Goal: Communication & Community: Answer question/provide support

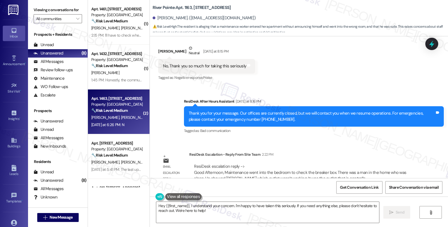
click at [131, 125] on div "Yesterday at 6:26 PM: N Yesterday at 6:26 PM: N" at bounding box center [117, 124] width 53 height 7
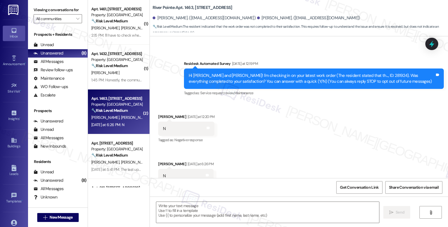
scroll to position [43, 0]
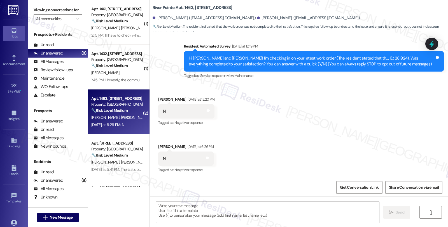
type textarea "Fetching suggested responses. Please feel free to read through the conversation…"
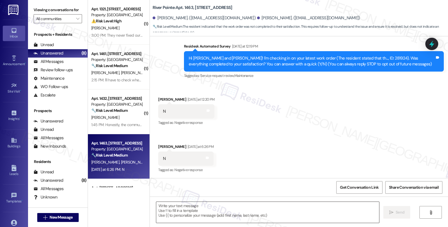
click at [215, 216] on textarea at bounding box center [267, 212] width 223 height 21
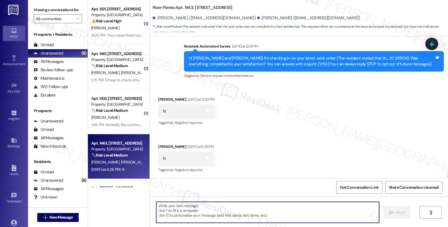
paste textarea "Hello, {{first_name}}. I'm sorry that the work order wasn't completed to your s…"
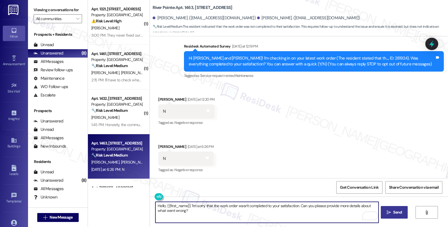
type textarea "Hello, {{first_name}}. I'm sorry that the work order wasn't completed to your s…"
click at [398, 212] on span "Send" at bounding box center [397, 213] width 9 height 6
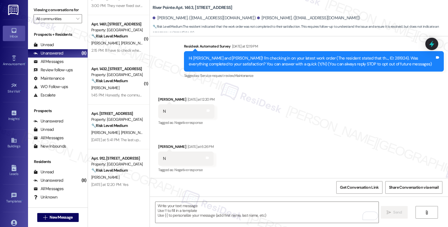
scroll to position [93, 0]
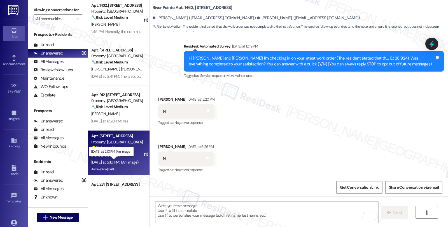
click at [123, 162] on div "Yesterday at 5:10 PM: (An Image) Yesterday at 5:10 PM: (An Image)" at bounding box center [114, 162] width 47 height 5
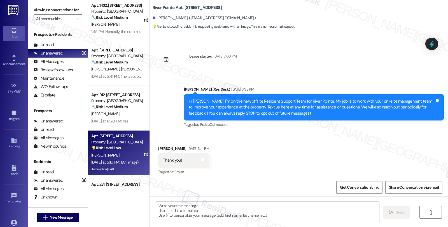
type textarea "Fetching suggested responses. Please feel free to read through the conversation…"
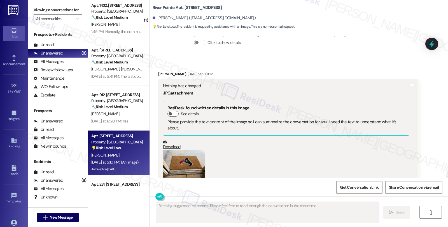
scroll to position [6197, 0]
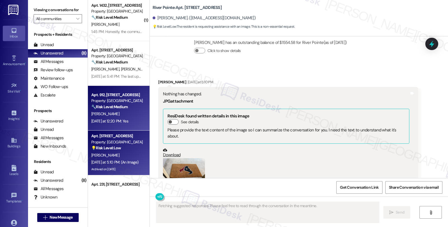
click at [141, 124] on div "Apt. 912, 1600 River Pointe Dr Property: River Pointe 🔧 Risk Level: Medium The …" at bounding box center [119, 108] width 62 height 45
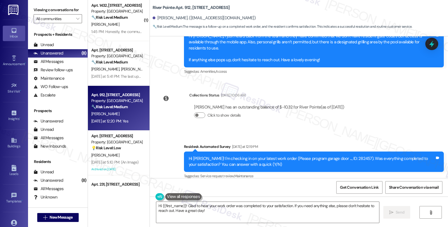
scroll to position [528, 0]
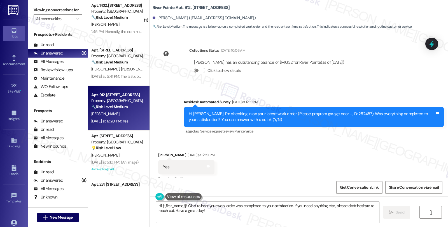
click at [332, 217] on textarea "Hi {{first_name}}! Glad to hear your work order was completed to your satisfact…" at bounding box center [267, 212] width 223 height 21
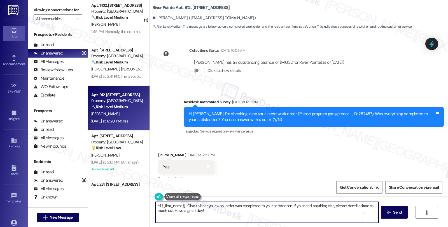
drag, startPoint x: 290, startPoint y: 205, endPoint x: 302, endPoint y: 213, distance: 14.4
click at [302, 213] on textarea "Hi {{first_name}}! Glad to hear your work order was completed to your satisfact…" at bounding box center [266, 212] width 223 height 21
paste textarea "We strive to make your experience here as smooth as possible, and your positive…"
click at [260, 213] on textarea "Hi {{first_name}}! Glad to hear your work order was completed to your satisfact…" at bounding box center [266, 212] width 223 height 21
paste textarea "If I may ask, has the {{property}} lived up to your expectations so far?"
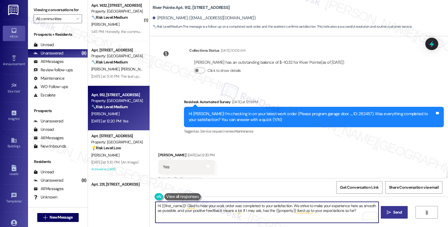
type textarea "Hi {{first_name}}! Glad to hear your work order was completed to your satisfact…"
click at [404, 212] on button " Send" at bounding box center [393, 212] width 27 height 13
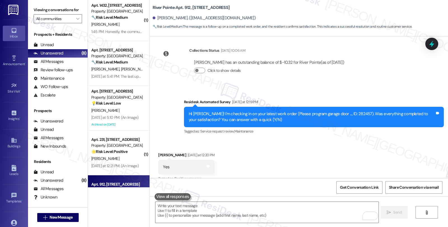
scroll to position [576, 0]
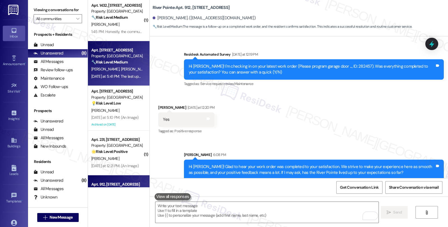
click at [129, 60] on div "🔧 Risk Level: Medium The resident is expressing dissatisfaction with the mainte…" at bounding box center [117, 62] width 52 height 6
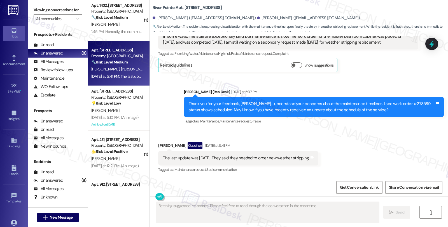
scroll to position [448, 0]
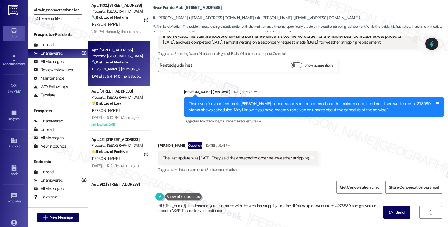
type textarea "Hi {{first_name}}, I understand your frustration with the weather stripping tim…"
click at [391, 104] on div "Thank you for your feedback, Leah. I understand your concerns about the mainten…" at bounding box center [312, 107] width 246 height 12
copy div "278589"
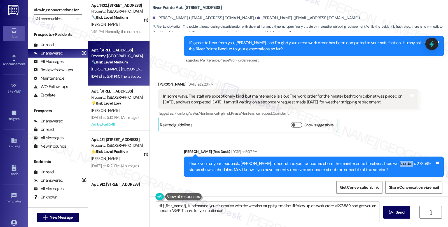
scroll to position [385, 0]
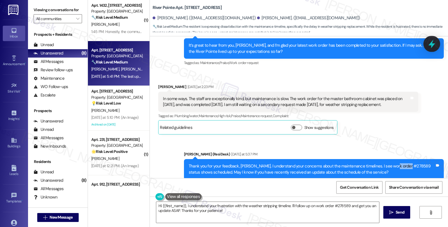
click at [430, 47] on icon at bounding box center [432, 44] width 10 height 10
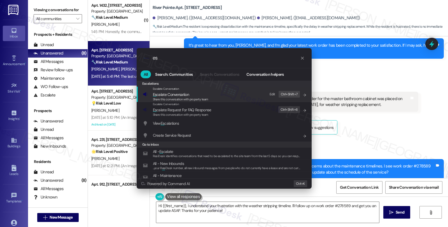
type input "e"
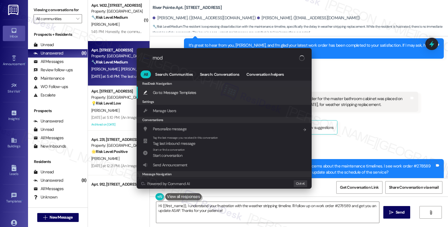
type input "moda"
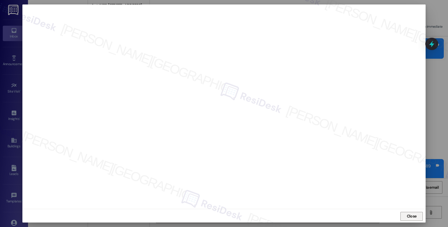
click at [412, 215] on span "Close" at bounding box center [411, 216] width 10 height 6
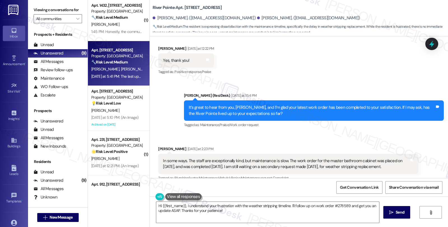
scroll to position [448, 0]
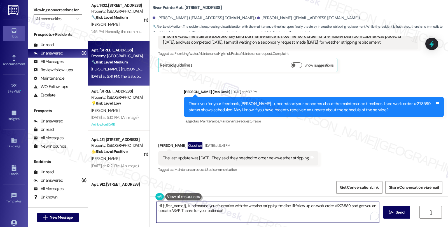
click at [156, 207] on textarea "Hi {{first_name}}, I understand your frustration with the weather stripping tim…" at bounding box center [267, 212] width 223 height 21
type textarea "Thanks for letting me know. Let me follow up on this and will keep you posted w…"
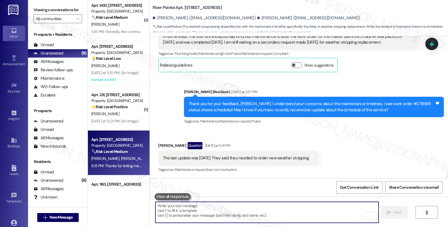
scroll to position [492, 0]
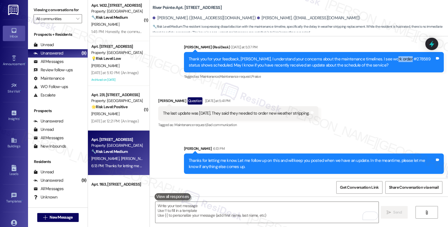
drag, startPoint x: 382, startPoint y: 58, endPoint x: 400, endPoint y: 59, distance: 17.7
click at [400, 59] on div "Thank you for your feedback, Leah. I understand your concerns about the mainten…" at bounding box center [312, 62] width 246 height 12
copy div "#278589"
click at [432, 42] on icon at bounding box center [431, 44] width 7 height 9
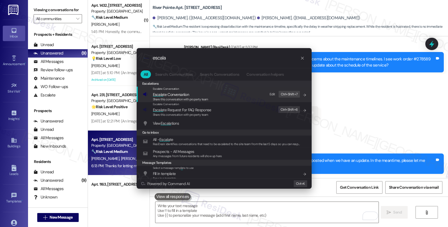
type input "escala"
click at [200, 94] on span "Escala te Conversation" at bounding box center [180, 94] width 55 height 6
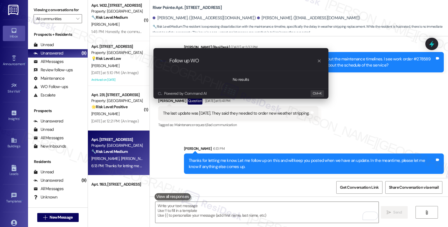
paste input "#278589"
type input "Follow up WO #278589 (weather strip)"
click at [268, 65] on div ".cls-1{fill:#0a055f;}.cls-2{fill:#0cc4c4;} resideskLogoBlueOrange Follow up WO …" at bounding box center [240, 61] width 175 height 20
drag, startPoint x: 268, startPoint y: 65, endPoint x: 143, endPoint y: 61, distance: 124.8
click at [143, 61] on div "Escalate Conversation How risky is the relationship with this person? Topics (e…" at bounding box center [224, 113] width 448 height 227
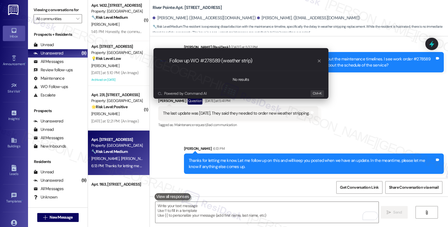
click at [318, 60] on icon "progress bar" at bounding box center [319, 61] width 3 height 3
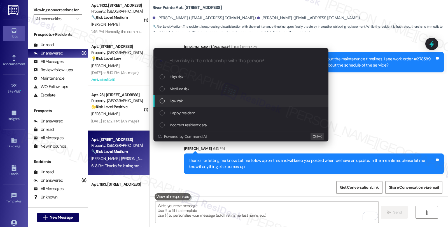
click at [182, 102] on div "Low risk" at bounding box center [241, 101] width 164 height 6
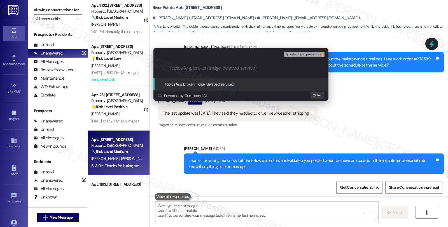
paste input "Follow up WO #278589 (weather strip)"
type input "Follow up WO #278589 (weather strip)"
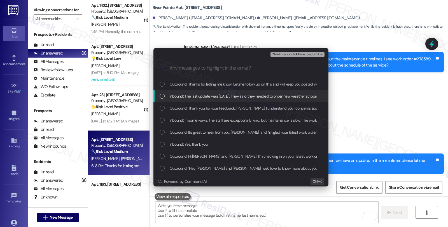
click at [201, 95] on span "Inbound: The last update was August 1st. They said they needed to order new wea…" at bounding box center [245, 96] width 151 height 6
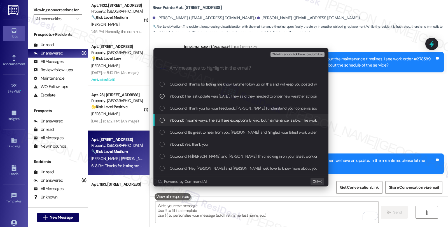
click at [201, 117] on div "Inbound: In some ways. The staff are exceptionally kind, but maintenance is slo…" at bounding box center [240, 120] width 175 height 12
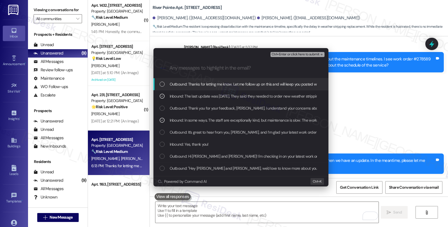
click at [283, 55] on span "Ctrl+Enter or click here to submit" at bounding box center [295, 55] width 48 height 4
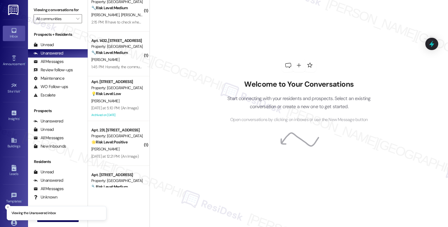
scroll to position [124, 0]
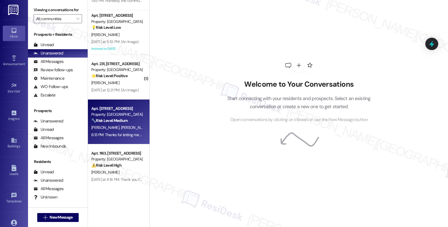
click at [121, 123] on div "🔧 Risk Level: Medium The resident is expressing dissatisfaction with the mainte…" at bounding box center [117, 121] width 52 height 6
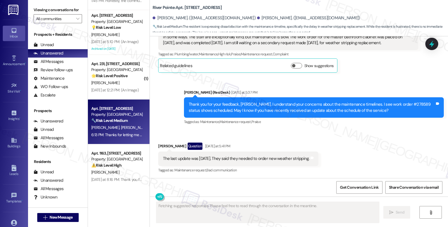
scroll to position [501, 0]
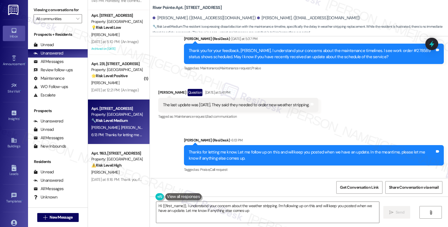
type textarea "Hi {{first_name}}, I understand your concern about the weather stripping. I'm f…"
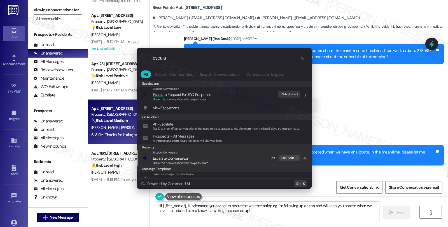
type input "escala"
click at [201, 158] on span "Escala te Conversation" at bounding box center [180, 158] width 55 height 6
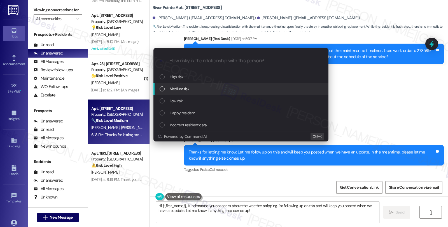
click at [198, 90] on div "Medium risk" at bounding box center [241, 89] width 164 height 6
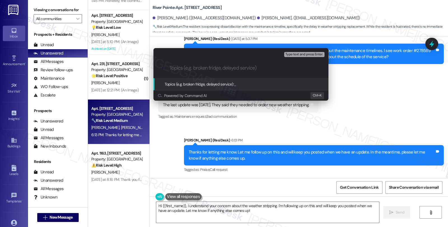
paste input "Follow up WO #278589 (weather strip)"
type input "Follow up WO #278589 (weather strip)"
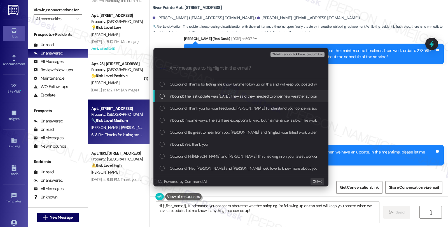
click at [197, 95] on span "Inbound: The last update was August 1st. They said they needed to order new wea…" at bounding box center [245, 96] width 151 height 6
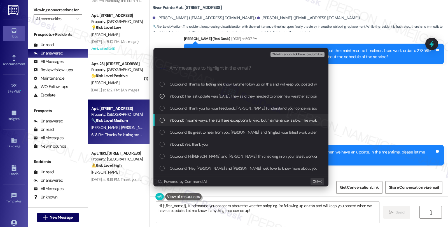
click at [192, 118] on span "Inbound: In some ways. The staff are exceptionally kind, but maintenance is slo…" at bounding box center [389, 120] width 439 height 6
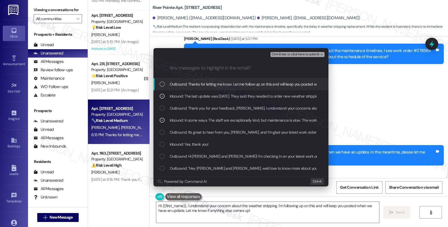
click at [292, 58] on div "Ctrl+Enter or click here to submit" at bounding box center [297, 54] width 55 height 7
click at [292, 55] on span "Ctrl+Enter or click here to submit" at bounding box center [295, 55] width 48 height 4
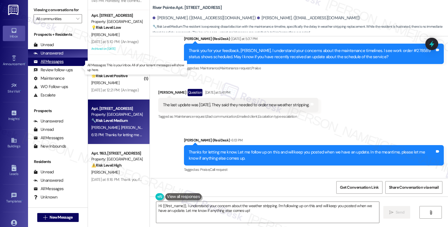
click at [64, 66] on div "All Messages (undefined)" at bounding box center [58, 62] width 60 height 8
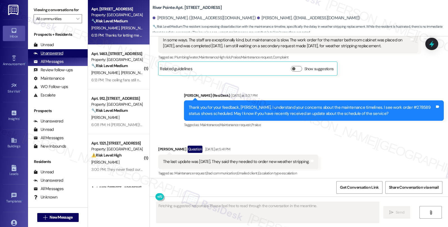
scroll to position [447, 0]
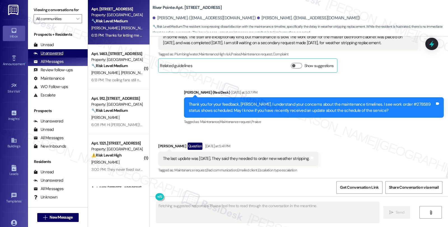
click at [63, 58] on div "Unanswered (0)" at bounding box center [58, 53] width 60 height 8
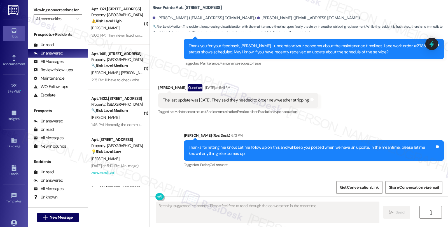
scroll to position [570, 0]
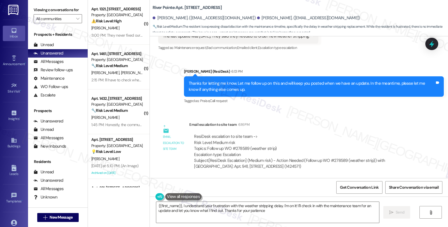
type textarea "{{first_name}}, I understand your frustration with the weather stripping delay.…"
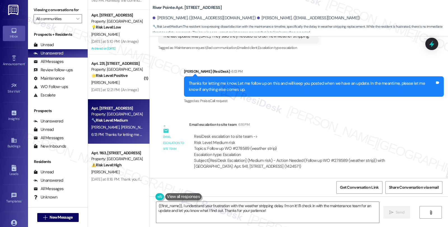
scroll to position [126, 0]
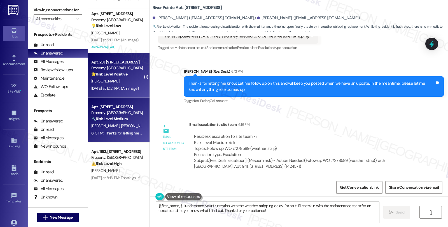
click at [131, 79] on div "M. Fain" at bounding box center [117, 81] width 53 height 7
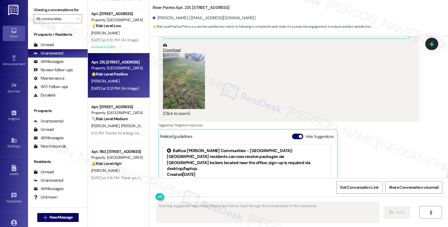
scroll to position [269, 0]
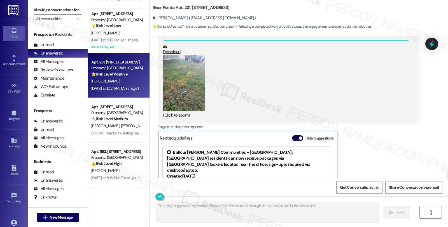
click at [191, 93] on button "Zoom image" at bounding box center [184, 83] width 42 height 56
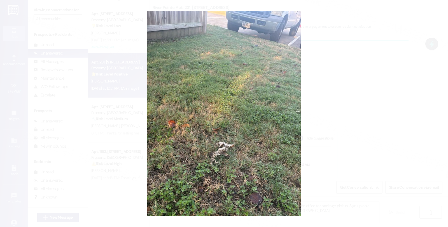
type textarea "Hi {{first_name}}! River Pointe now offers Parcel Pending lockers near the offi…"
click at [241, 117] on button "Unzoom image" at bounding box center [224, 113] width 448 height 227
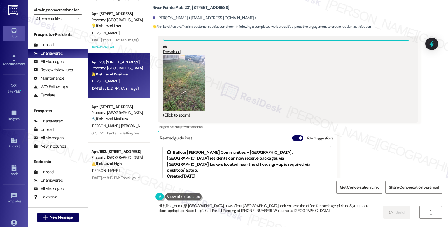
click at [198, 105] on button "Zoom image" at bounding box center [184, 83] width 42 height 56
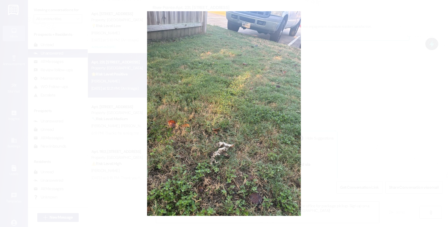
click at [341, 88] on button "Unzoom image" at bounding box center [224, 113] width 448 height 227
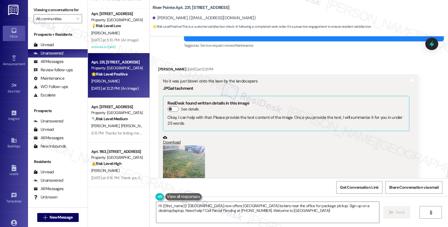
scroll to position [155, 0]
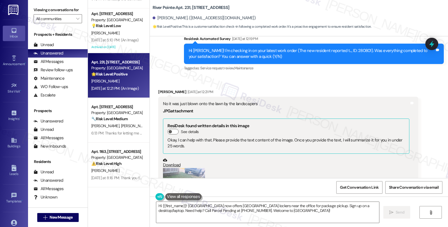
click at [343, 50] on div "Hi Madeline! I'm checking in on your latest work order (The new resident report…" at bounding box center [312, 54] width 246 height 12
copy div "280801"
click at [433, 46] on icon at bounding box center [432, 44] width 10 height 10
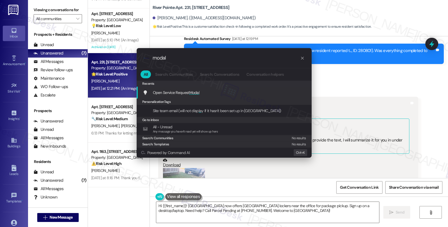
type input "modal"
click at [186, 92] on span "Open Service Request Modal" at bounding box center [176, 92] width 47 height 5
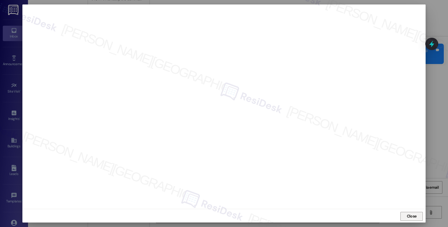
click at [413, 220] on span "Close" at bounding box center [411, 216] width 12 height 8
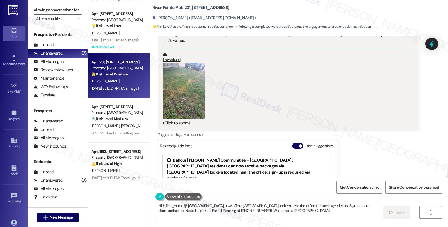
scroll to position [248, 0]
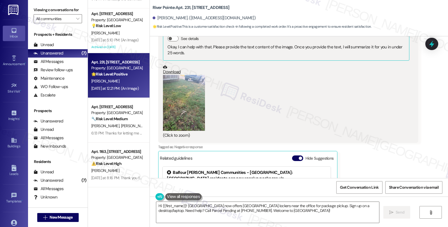
drag, startPoint x: 161, startPoint y: 72, endPoint x: 328, endPoint y: 97, distance: 168.4
click at [334, 94] on div "(Click to zoom)" at bounding box center [286, 107] width 246 height 64
click at [169, 72] on link "Download" at bounding box center [286, 70] width 246 height 10
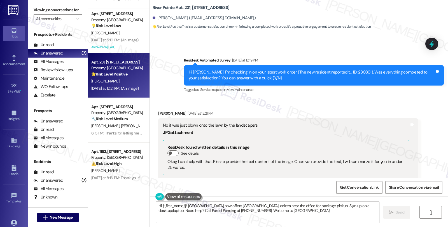
scroll to position [124, 0]
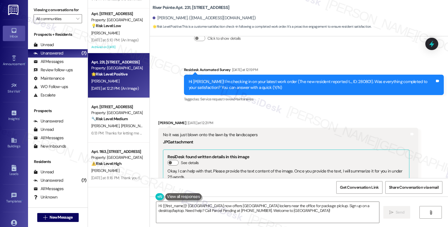
click at [337, 81] on div "Hi Madeline! I'm checking in on your latest work order (The new resident report…" at bounding box center [312, 85] width 246 height 12
copy div "280801"
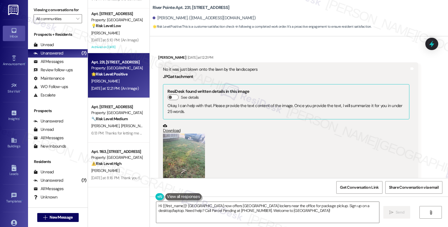
scroll to position [186, 0]
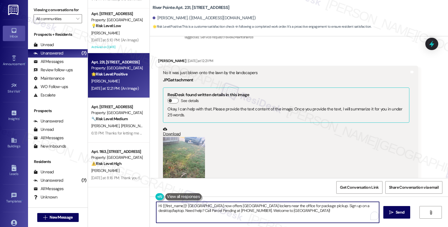
drag, startPoint x: 182, startPoint y: 206, endPoint x: 318, endPoint y: 216, distance: 136.6
click at [318, 216] on textarea "Hi {{first_name}}! River Pointe now offers Parcel Pending lockers near the offi…" at bounding box center [267, 212] width 223 height 21
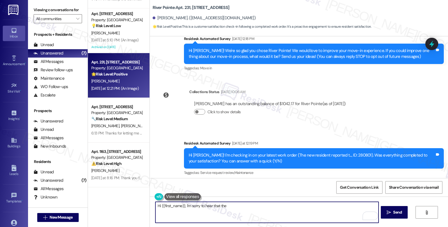
scroll to position [93, 0]
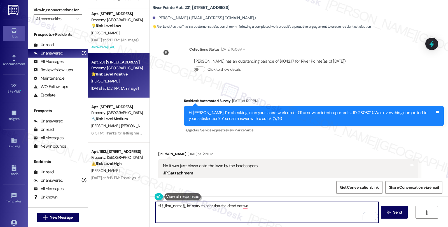
click at [217, 206] on textarea "Hi {{first_name}}, I'm sorry to hear that the dead cat wa" at bounding box center [266, 212] width 223 height 21
click at [314, 206] on textarea "Hi {{first_name}}, I'm sorry to hear that your recent work order was not comple…" at bounding box center [266, 212] width 223 height 21
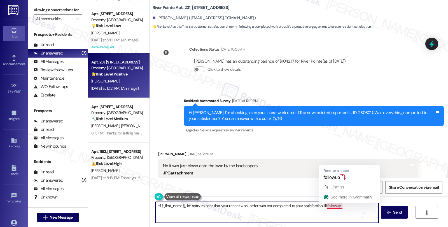
click at [334, 208] on textarea "Hi {{first_name}}, I'm sorry to hear that your recent work order was not comple…" at bounding box center [266, 212] width 223 height 21
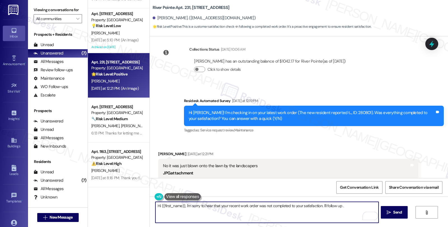
click at [342, 208] on textarea "Hi {{first_name}}, I'm sorry to hear that your recent work order was not comple…" at bounding box center [266, 212] width 223 height 21
type textarea "Hi {{first_name}}, I'm sorry to hear that your recent work order was not comple…"
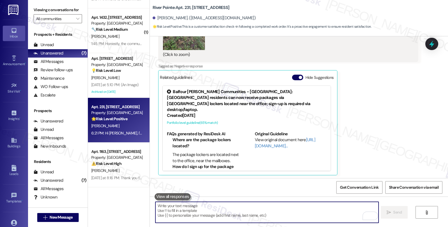
scroll to position [376, 0]
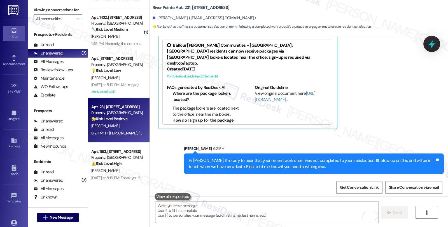
click at [437, 43] on div at bounding box center [431, 44] width 17 height 16
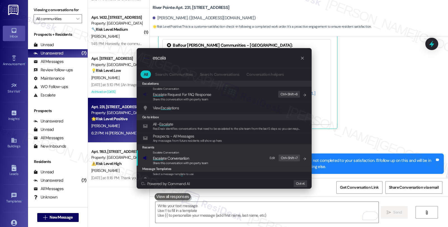
type input "escala"
click at [189, 158] on span "Escala te Conversation" at bounding box center [180, 158] width 55 height 6
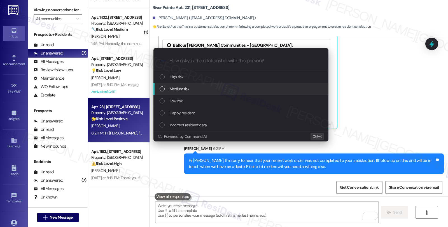
click at [188, 89] on span "Medium risk" at bounding box center [180, 89] width 20 height 6
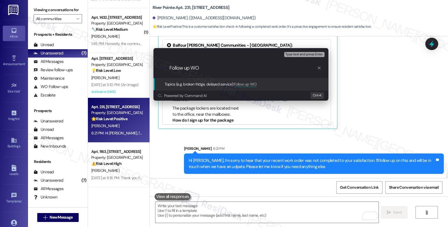
paste input "280801"
click at [200, 66] on input "Follow up WO 280801" at bounding box center [242, 68] width 147 height 6
click at [232, 68] on input "Follow up WO #280801" at bounding box center [242, 68] width 147 height 6
click at [258, 68] on input "Follow up WO #280801 (dead cat was nore removed)" at bounding box center [242, 68] width 147 height 6
click at [257, 69] on input "Follow up WO #280801 (dead cat was nore removed)" at bounding box center [242, 68] width 147 height 6
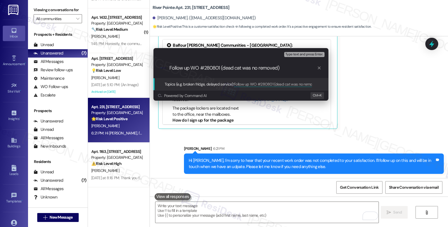
type input "Follow up WO #280801 (dead cat was not removed)"
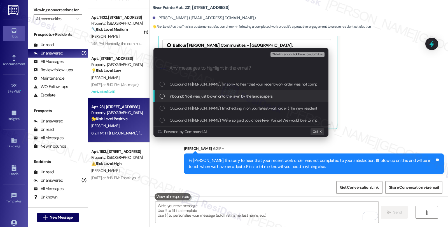
click at [242, 96] on span "Inbound: No it was just blown onto the lawn by the landscapers" at bounding box center [221, 96] width 103 height 6
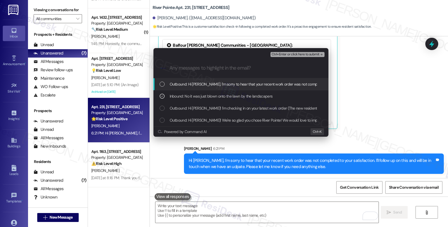
click at [298, 55] on span "Ctrl+Enter or click here to submit" at bounding box center [295, 55] width 48 height 4
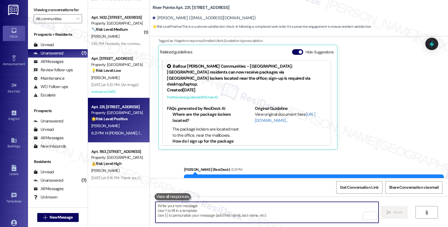
scroll to position [384, 0]
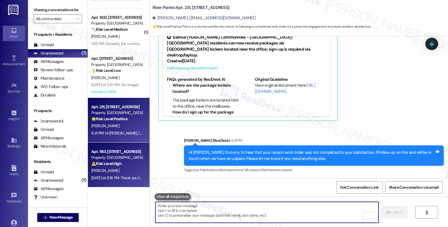
click at [121, 150] on div "Apt. 1163, [STREET_ADDRESS]" at bounding box center [117, 152] width 52 height 6
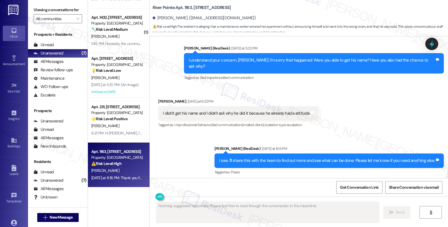
scroll to position [603, 0]
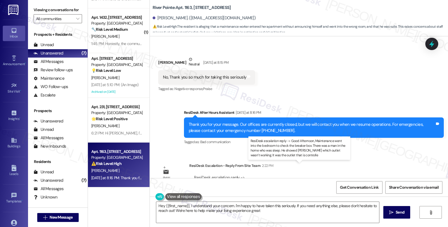
type textarea "Hey {{first_name}}, I understand your concern. I'm happy to have taken this ser…"
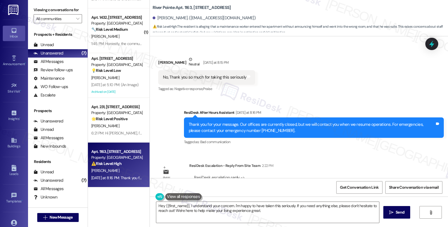
scroll to position [708, 0]
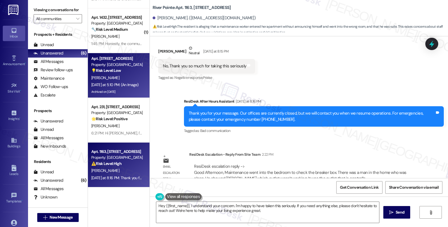
click at [131, 74] on div "[PERSON_NAME]" at bounding box center [117, 77] width 53 height 7
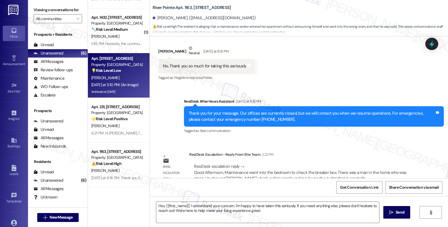
type textarea "Fetching suggested responses. Please feel free to read through the conversation…"
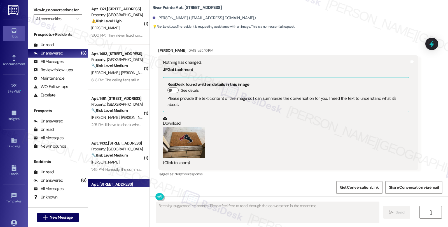
scroll to position [6228, 0]
click at [165, 127] on button "Zoom image" at bounding box center [184, 143] width 42 height 32
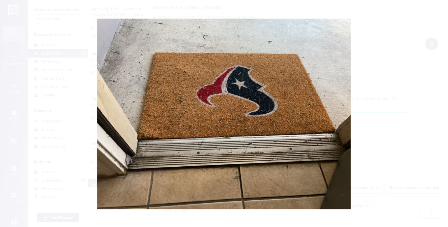
click at [385, 67] on button "Unzoom image" at bounding box center [224, 113] width 448 height 227
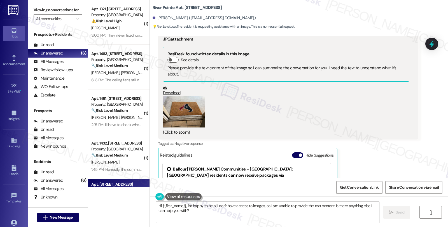
scroll to position [6197, 0]
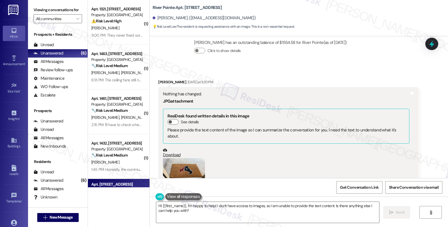
click at [197, 158] on button "Zoom image" at bounding box center [184, 174] width 42 height 32
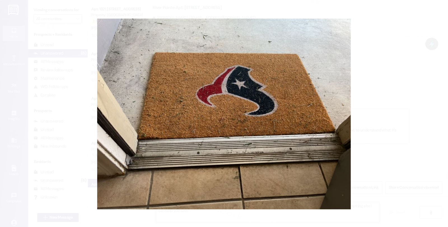
click at [363, 109] on button "Unzoom image" at bounding box center [224, 113] width 448 height 227
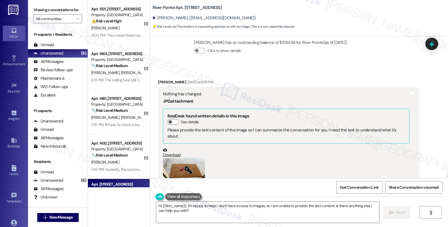
click at [197, 158] on button "Zoom image" at bounding box center [184, 174] width 42 height 32
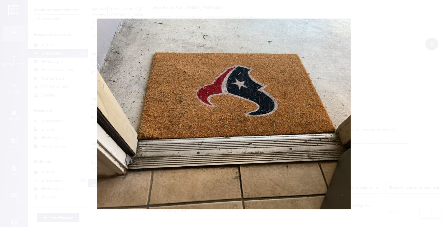
click at [380, 109] on button "Unzoom image" at bounding box center [224, 113] width 448 height 227
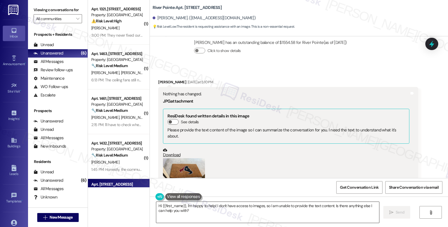
click at [182, 206] on textarea "Hi {{first_name}}, I'm happy to help! I don't have access to images, so I am un…" at bounding box center [267, 212] width 223 height 21
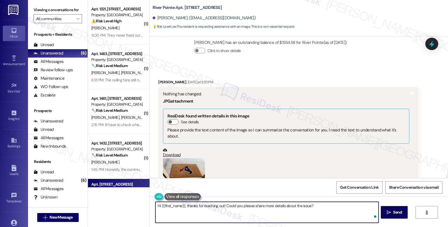
type textarea "Hi {{first_name}}, thanks for reaching out! Could you please share more details…"
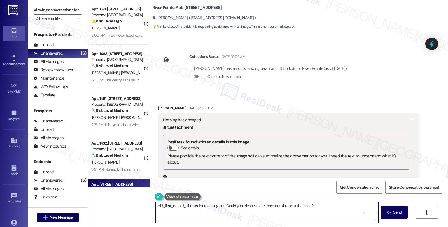
scroll to position [6134, 0]
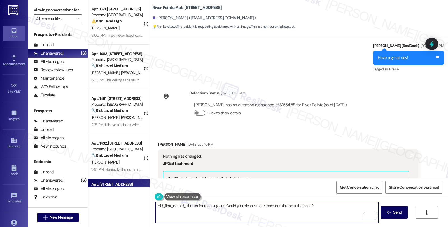
click at [258, 205] on textarea "Hi {{first_name}}, thanks for reaching out! Could you please share more details…" at bounding box center [266, 212] width 223 height 21
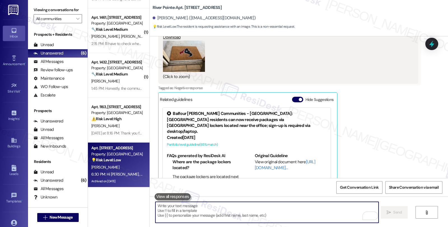
scroll to position [6329, 0]
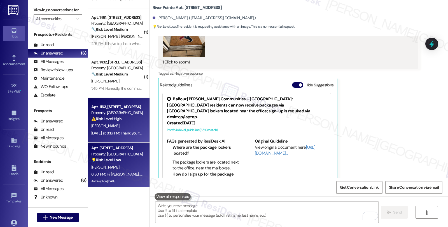
click at [135, 125] on div "[PERSON_NAME]" at bounding box center [117, 126] width 53 height 7
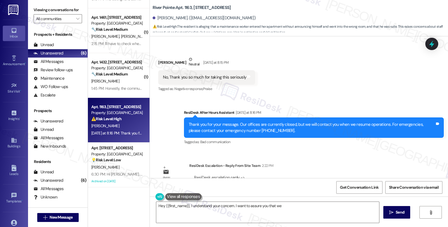
scroll to position [708, 0]
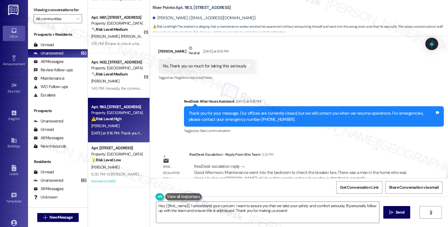
click at [363, 127] on div "Tagged as: Bad communication Click to highlight conversations about Bad communi…" at bounding box center [314, 131] width 260 height 8
click at [157, 205] on textarea "Hey {{first_name}}, I understand your concern. I want to assure you that we tak…" at bounding box center [267, 212] width 223 height 21
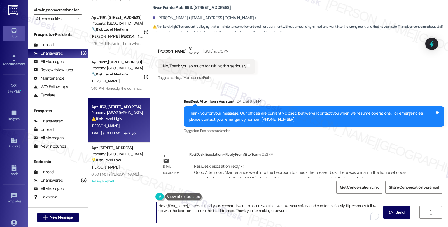
click at [157, 205] on textarea "Hey {{first_name}}, I understand your concern. I want to assure you that we tak…" at bounding box center [267, 212] width 223 height 21
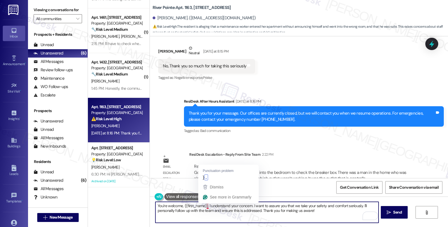
click at [203, 205] on textarea "You're welcome, {{first_name}}, I understand your concern. I want to assure you…" at bounding box center [266, 212] width 223 height 21
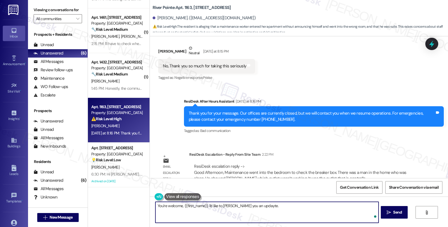
paste textarea "Maintenance went into the bedroom to check the breaker box. There was a man in …"
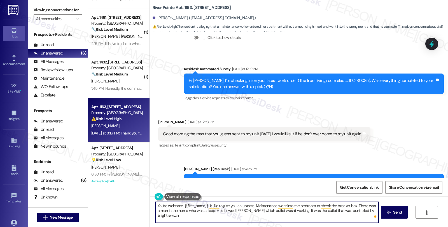
scroll to position [241, 0]
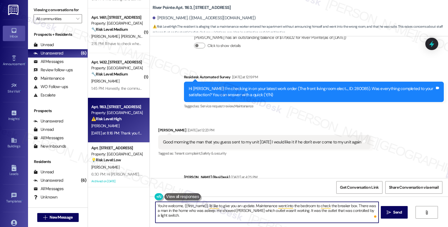
type textarea "You're welcome, {{first_name}}. I'd like to give you an update. Maintenance wen…"
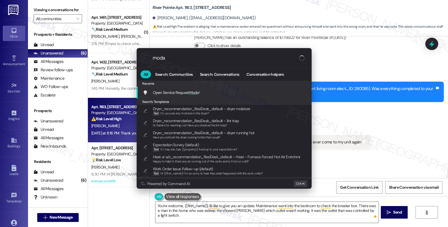
type input "modal"
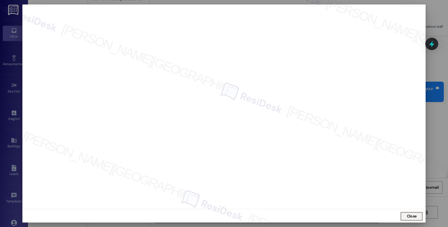
click at [415, 216] on span "Close" at bounding box center [411, 216] width 12 height 6
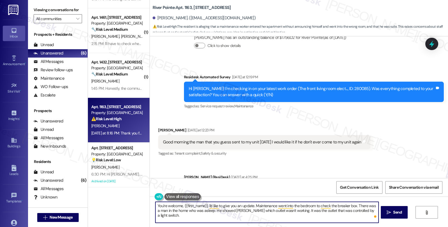
click at [252, 206] on textarea "You're welcome, {{first_name}}. I'd like to give you an update. Maintenance wen…" at bounding box center [266, 212] width 223 height 21
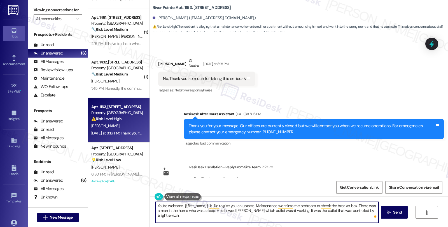
scroll to position [708, 0]
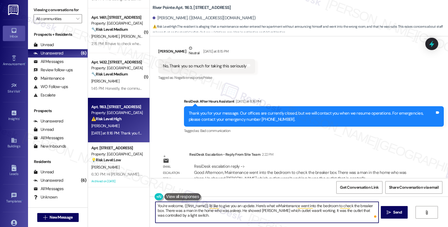
type textarea "You're welcome, {{first_name}}. I'd like to give you an update. Here's what weM…"
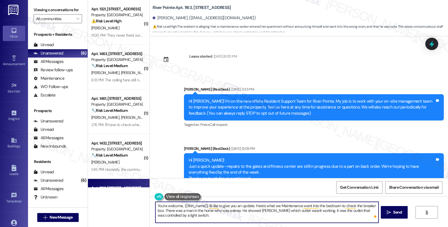
scroll to position [708, 0]
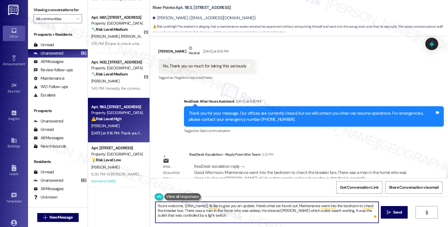
click at [252, 205] on textarea "You're welcome, {{first_name}}. I'd like to give you an update. Here's what we …" at bounding box center [266, 212] width 223 height 21
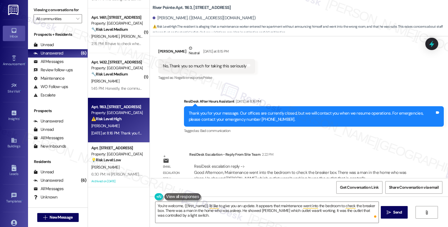
click at [364, 131] on div "Lease started [DATE] 8:00 PM Announcement, sent via SMS [PERSON_NAME] (ResiDesk…" at bounding box center [299, 107] width 298 height 142
click at [205, 214] on textarea "You're welcome, {{first_name}}. I'd like to give you an update. It appears that…" at bounding box center [266, 212] width 223 height 21
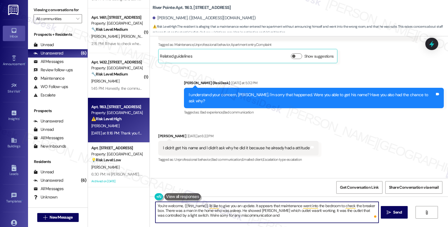
scroll to position [490, 0]
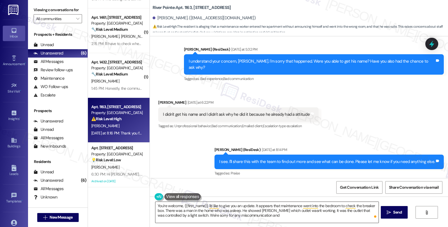
click at [245, 217] on textarea "You're welcome, {{first_name}}. I'd like to give you an update. It appears that…" at bounding box center [266, 212] width 223 height 21
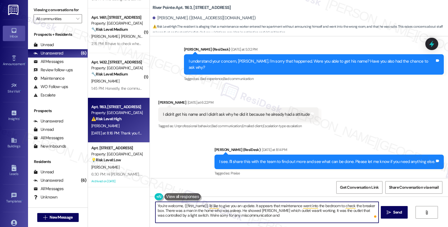
click at [245, 215] on textarea "You're welcome, {{first_name}}. I'd like to give you an update. It appears that…" at bounding box center [266, 212] width 223 height 21
click at [265, 215] on textarea "You're welcome, {{first_name}}. I'd like to give you an update. It appears that…" at bounding box center [266, 212] width 223 height 21
click at [253, 216] on textarea "You're welcome, {{first_name}}. I'd like to give you an update. It appears that…" at bounding box center [266, 212] width 223 height 21
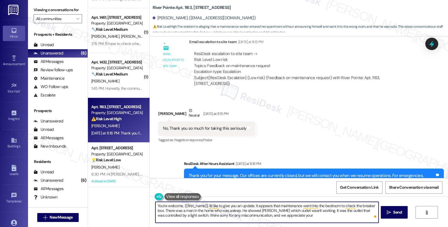
scroll to position [708, 0]
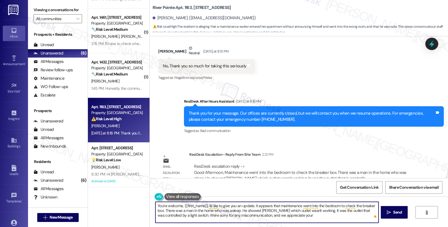
click at [287, 216] on textarea "You're welcome, {{first_name}}. I'd like to give you an update. It appears that…" at bounding box center [266, 212] width 223 height 21
click at [276, 214] on textarea "You're welcome, {{first_name}}. I'd like to give you an update. It appears that…" at bounding box center [266, 212] width 223 height 21
click at [301, 216] on textarea "You're welcome, {{first_name}}. I'd like to give you an update. It appears that…" at bounding box center [266, 212] width 223 height 21
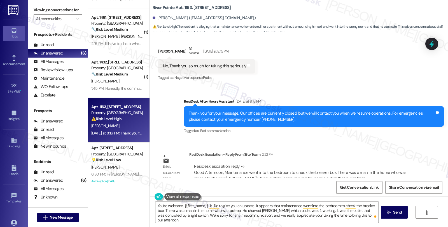
click at [333, 217] on textarea "You're welcome, {{first_name}}. I'd like to give you an update. It appears that…" at bounding box center [266, 212] width 223 height 21
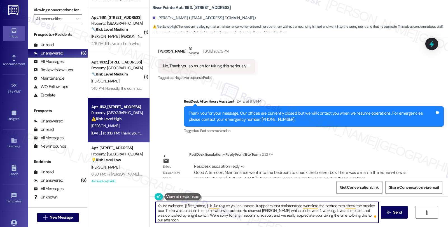
click at [368, 215] on textarea "You're welcome, {{first_name}}. I'd like to give you an update. It appears that…" at bounding box center [266, 212] width 223 height 21
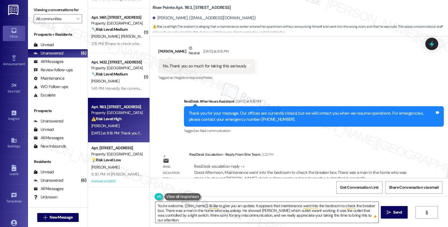
click at [367, 215] on textarea "You're welcome, {{first_name}}. I'd like to give you an update. It appears that…" at bounding box center [266, 212] width 223 height 21
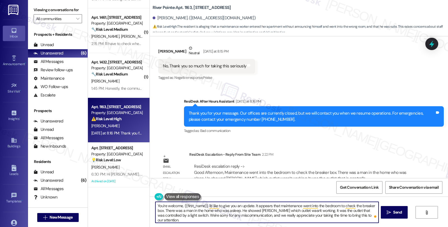
paste textarea "Your input is valuable to us as it helps us identify areas for improvement in s…"
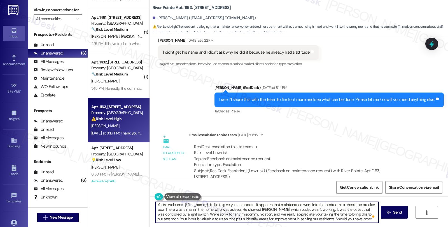
scroll to position [4, 0]
type textarea "You're welcome, {{first_name}}. I'd like to give you an update. It appears that…"
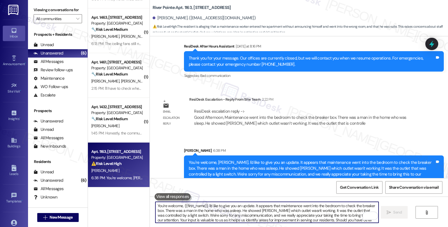
scroll to position [765, 0]
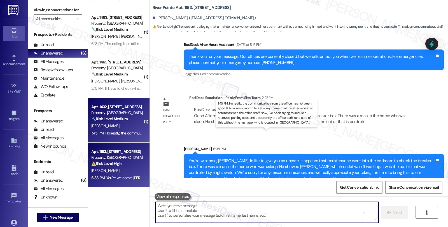
click at [127, 134] on div "1:45 PM: Honestly, the communication from the office has not been good. It took…" at bounding box center [358, 133] width 535 height 5
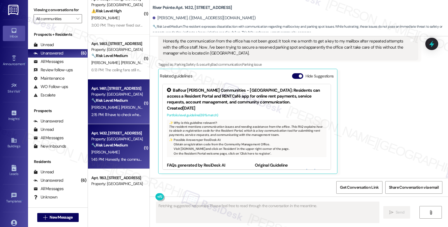
scroll to position [0, 0]
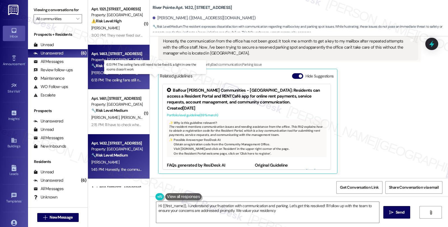
type textarea "Hi {{first_name}}, I understand your frustration with communication and parking…"
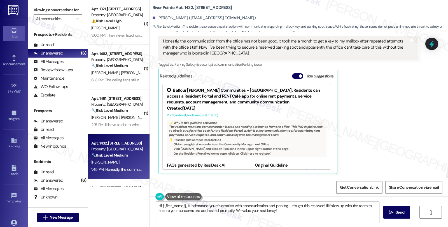
scroll to position [412, 0]
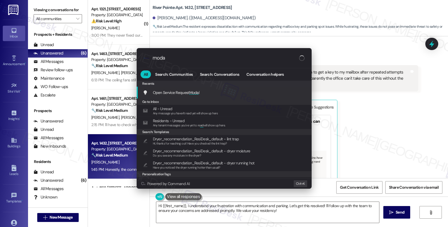
type input "modal"
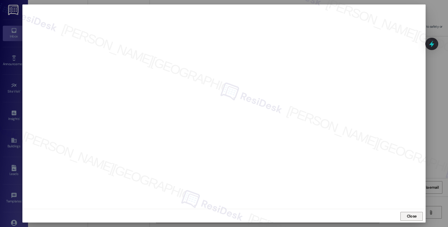
click at [412, 219] on span "Close" at bounding box center [411, 216] width 10 height 6
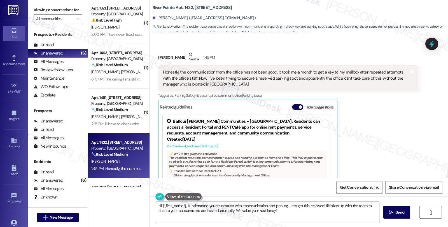
scroll to position [0, 0]
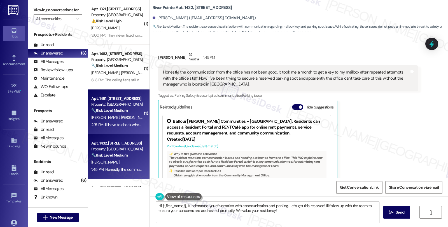
click at [131, 121] on div "2:15 PM: I'll have to check when maintenence came we showed them out dishwasher…" at bounding box center [117, 124] width 53 height 7
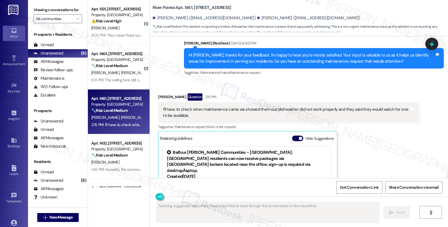
scroll to position [572, 0]
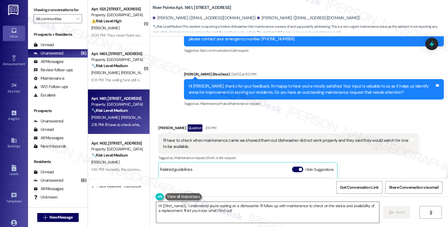
click at [156, 205] on textarea "Hi {{first_name}}, I understand you're waiting on a dishwasher. I'll follow up …" at bounding box center [267, 212] width 223 height 21
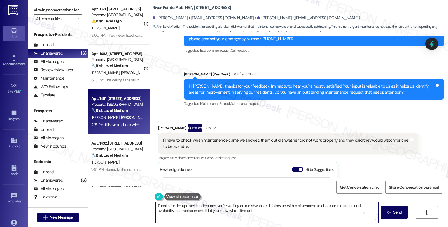
type textarea "Thanks for the update! I understand you're waiting on a dishwasher. I'll follow…"
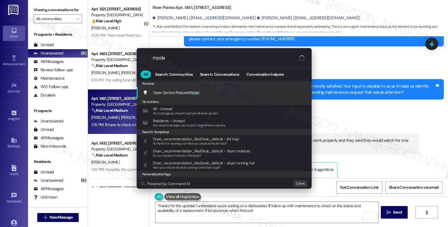
type input "modal"
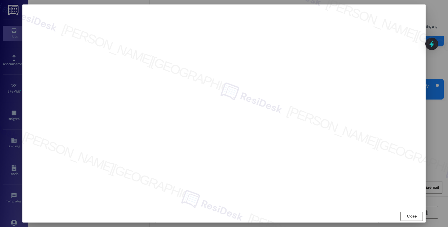
click at [410, 219] on span "Close" at bounding box center [411, 216] width 10 height 6
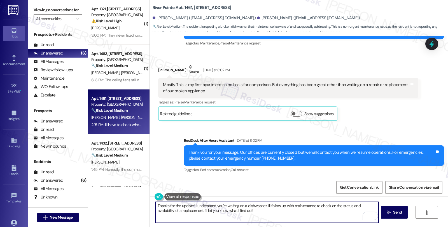
scroll to position [447, 0]
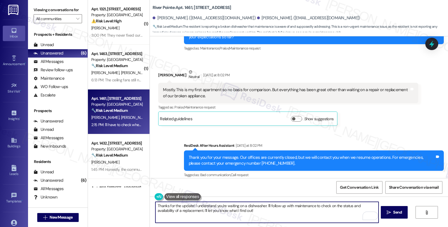
click at [263, 206] on textarea "Thanks for the update! I understand you're waiting on a dishwasher. I'll follow…" at bounding box center [266, 212] width 223 height 21
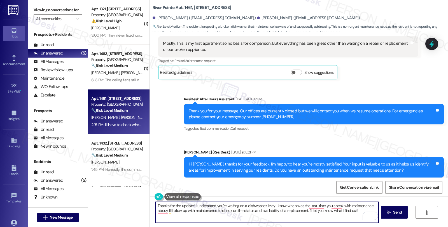
scroll to position [603, 0]
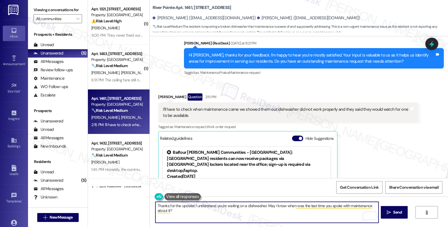
click at [298, 209] on textarea "Thanks for the update! I understand you're waiting on a dishwasher. May I know …" at bounding box center [266, 212] width 223 height 21
type textarea "Thanks for the update! I understand you're waiting on a dishwasher. May I know …"
click at [396, 211] on span "Send" at bounding box center [397, 213] width 9 height 6
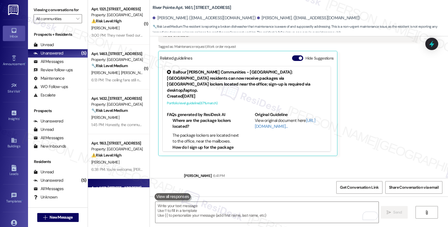
scroll to position [704, 0]
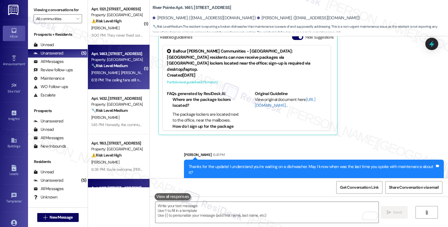
click at [133, 64] on div "🔧 Risk Level: Medium The resident is reporting that a maintenance request was n…" at bounding box center [117, 66] width 52 height 6
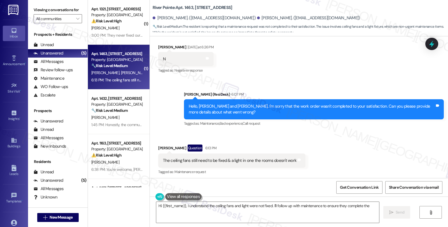
scroll to position [145, 0]
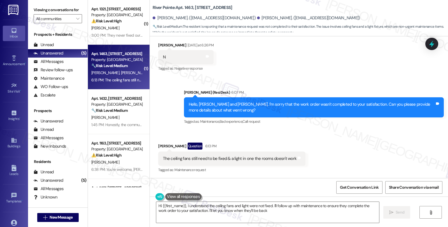
type textarea "Hi {{first_name}}, I understand the ceiling fans and light were not fixed. I'll…"
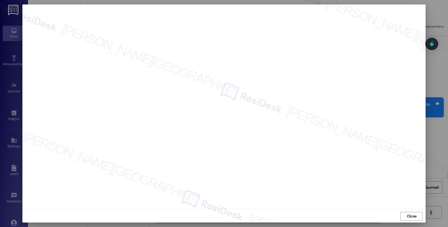
click at [408, 217] on span "Close" at bounding box center [411, 216] width 10 height 6
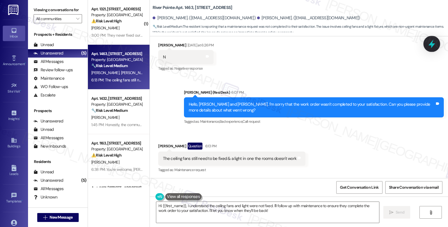
click at [427, 42] on icon at bounding box center [432, 44] width 10 height 10
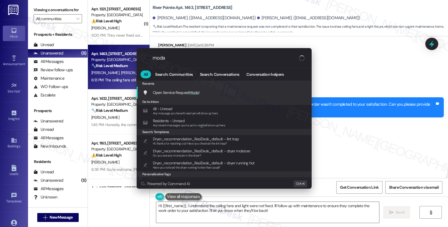
type input "modal"
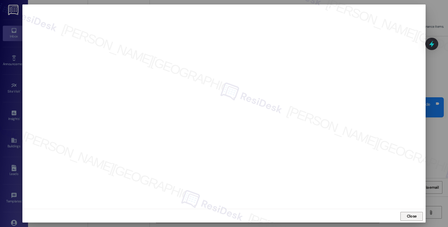
click at [407, 218] on span "Close" at bounding box center [411, 216] width 10 height 6
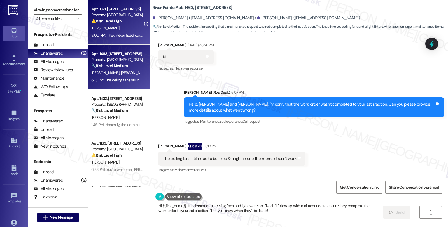
click at [112, 30] on div "[PERSON_NAME]" at bounding box center [117, 28] width 53 height 7
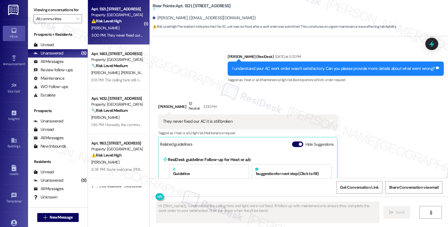
scroll to position [1159, 0]
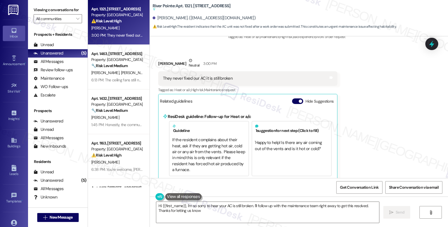
type textarea "Hi {{first_name}}, I'm so sorry to hear your AC is still broken. I'll follow up…"
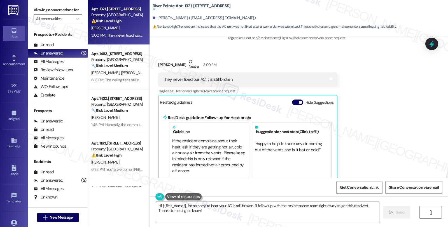
scroll to position [1160, 0]
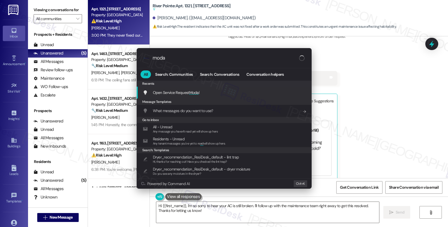
type input "modal"
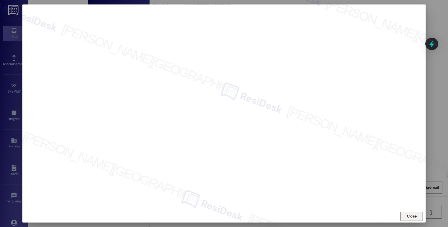
click at [407, 218] on span "Close" at bounding box center [411, 216] width 10 height 6
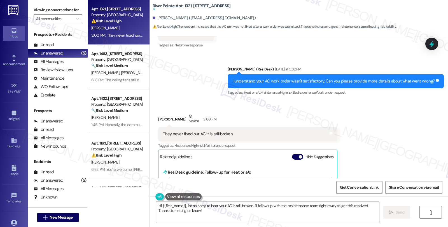
scroll to position [1035, 0]
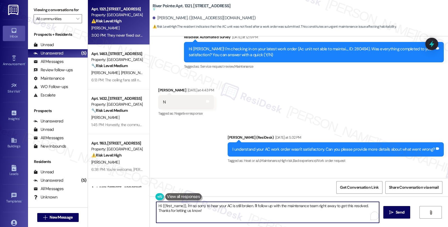
drag, startPoint x: 183, startPoint y: 205, endPoint x: 107, endPoint y: 205, distance: 76.1
click at [107, 205] on div "Apt. 1321, [STREET_ADDRESS] Property: River Pointe ⚠️ Risk Level: High The resi…" at bounding box center [268, 113] width 360 height 227
drag, startPoint x: 220, startPoint y: 205, endPoint x: 248, endPoint y: 209, distance: 27.7
click at [248, 209] on textarea "I'm so sorry to hear your AC is still broken. I'll follow up with the maintenan…" at bounding box center [266, 212] width 223 height 21
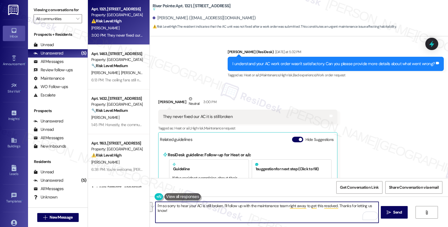
scroll to position [1129, 0]
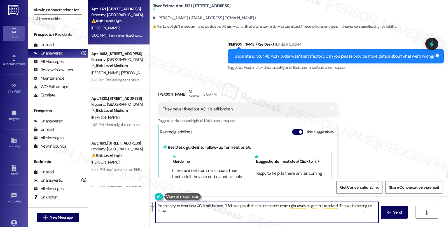
click at [170, 210] on textarea "I'm so sorry to hear your AC is still broken. I'll follow up with the maintenan…" at bounding box center [266, 212] width 223 height 21
click at [208, 205] on textarea "I'm so sorry to hear your AC is still broken. I'll follow up with the maintenan…" at bounding box center [266, 212] width 223 height 21
paste textarea "281,056"
click at [265, 206] on textarea "I'm so sorry to hear your AC is still noy working. I see work order #281,056" at bounding box center [266, 212] width 223 height 21
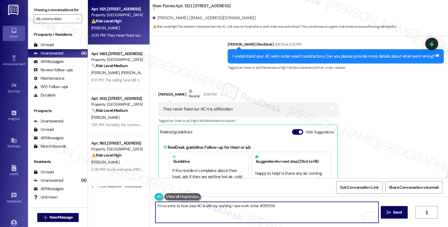
click at [238, 206] on textarea "I'm so sorry to hear your AC is still noy working. I see work order #281056" at bounding box center [266, 212] width 223 height 21
click at [297, 206] on textarea "I'm so sorry to hear your AC is still noy working. I see related work order #28…" at bounding box center [266, 212] width 223 height 21
click at [289, 217] on textarea "I'm so sorry to hear your AC is still noy working. I see related work order #28…" at bounding box center [266, 212] width 223 height 21
type textarea "I'm so sorry to hear your AC is still noy working. I see related work order #28…"
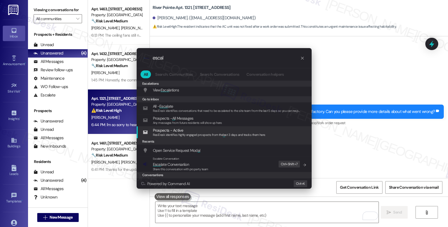
scroll to position [31, 0]
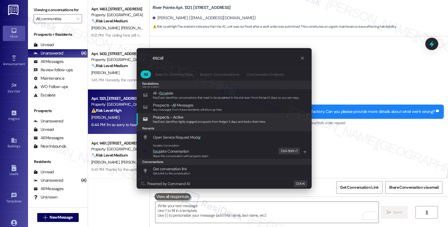
type input "escal"
click at [175, 150] on span "Escal ate Conversation" at bounding box center [171, 151] width 36 height 5
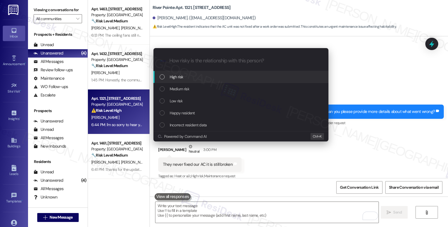
scroll to position [0, 0]
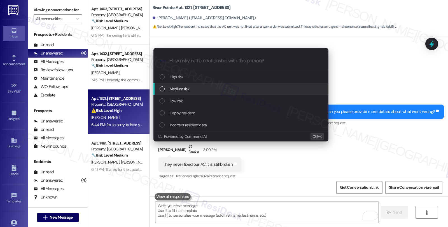
click at [181, 87] on span "Medium risk" at bounding box center [180, 89] width 20 height 6
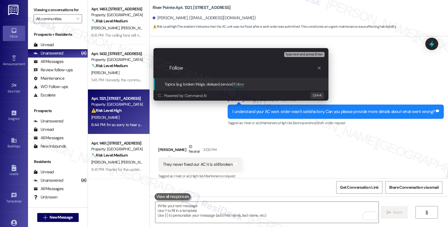
type input "Follow"
click at [432, 46] on div "Escalate Conversation Medium risk Topics (e.g. broken fridge, delayed service) …" at bounding box center [224, 113] width 448 height 227
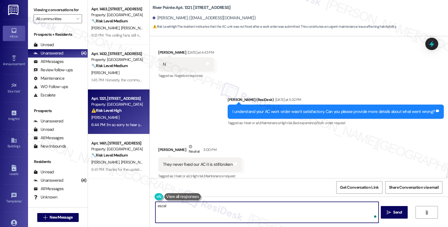
type textarea "escala"
click at [162, 208] on textarea "escala" at bounding box center [266, 212] width 223 height 21
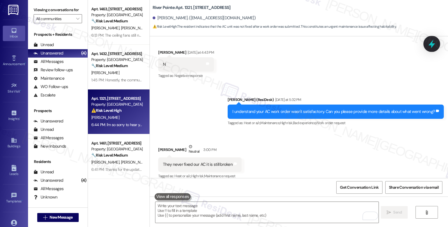
click at [433, 43] on icon at bounding box center [432, 44] width 10 height 10
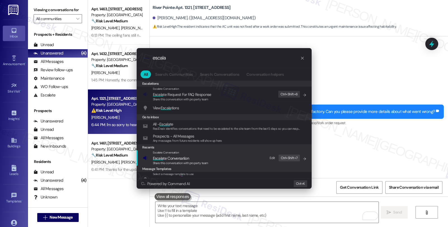
type input "escala"
click at [174, 159] on span "Escala te Conversation" at bounding box center [171, 158] width 36 height 5
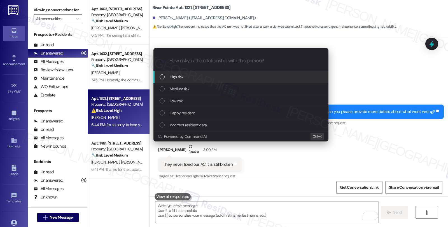
click at [177, 76] on span "High risk" at bounding box center [177, 77] width 14 height 6
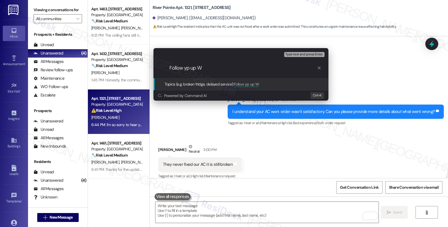
click at [186, 69] on input "Follow yp up W" at bounding box center [242, 68] width 147 height 6
click at [210, 70] on input "Follow up W" at bounding box center [242, 68] width 147 height 6
paste input "281,056"
click at [199, 66] on input "Follow up WO 281,056" at bounding box center [242, 68] width 147 height 6
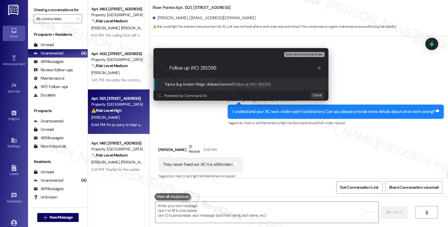
click at [201, 67] on input "Follow up WO 281,056" at bounding box center [242, 68] width 147 height 6
click at [210, 66] on input "Follow up WO #281,056" at bounding box center [242, 68] width 147 height 6
click at [241, 65] on div ".cls-1{fill:#0a055f;}.cls-2{fill:#0cc4c4;} resideskLogoBlueOrange Follow up WO …" at bounding box center [240, 68] width 175 height 20
click at [241, 71] on input "Follow up WO #281056" at bounding box center [242, 68] width 147 height 6
type input "Follow up WO #281056 (AC)"
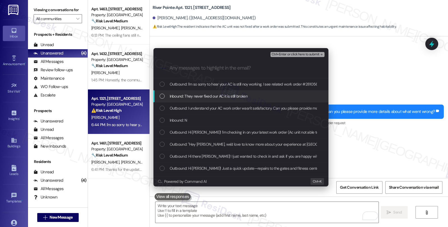
click at [206, 95] on span "Inbound: They never fixed our AC it is still broken" at bounding box center [209, 96] width 78 height 6
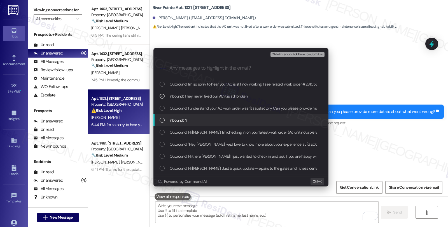
click at [189, 119] on div "Inbound: N" at bounding box center [241, 120] width 164 height 6
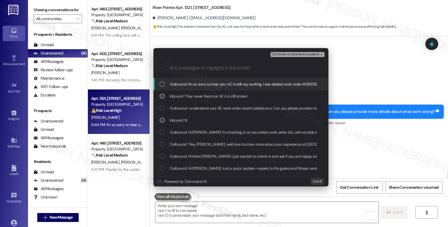
click at [281, 54] on span "Ctrl+Enter or click here to submit" at bounding box center [295, 55] width 48 height 4
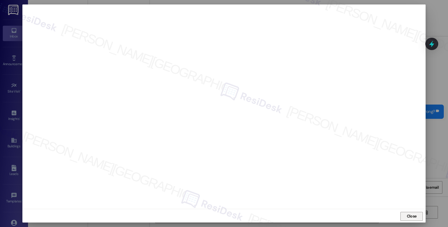
click at [411, 217] on span "Close" at bounding box center [411, 216] width 10 height 6
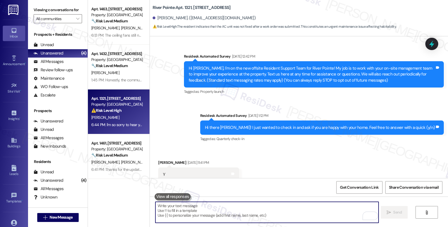
click at [433, 40] on icon at bounding box center [431, 43] width 7 height 7
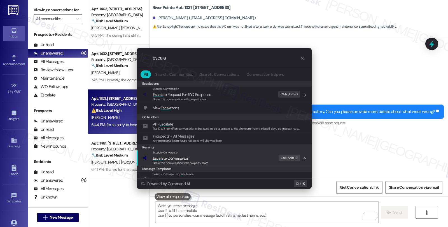
type input "escala"
click at [214, 155] on div "Escalate Conversation Escala te Conversation Share this conversation with prope…" at bounding box center [225, 158] width 164 height 15
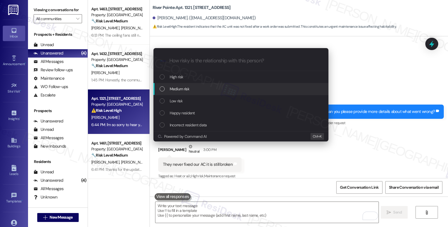
click at [191, 88] on div "Medium risk" at bounding box center [241, 89] width 164 height 6
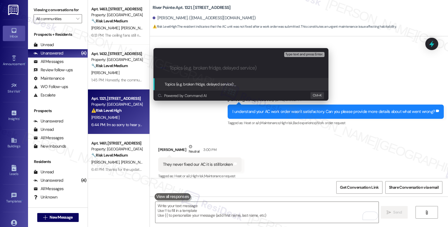
paste input "Follow up WO #281056 (AC)"
click at [427, 44] on div "Escalate Conversation Medium risk Topics (e.g. broken fridge, delayed service) …" at bounding box center [224, 113] width 448 height 227
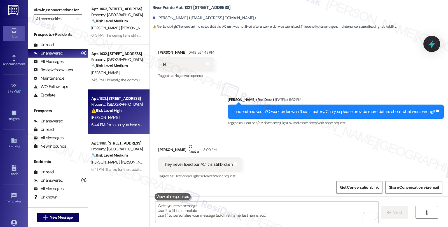
click at [433, 43] on icon at bounding box center [432, 44] width 10 height 10
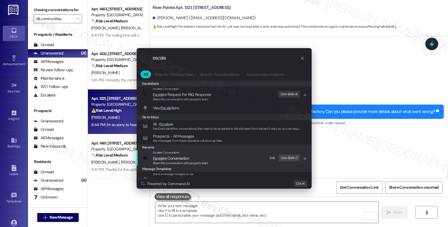
type input "escala"
click at [179, 157] on span "Escala te Conversation" at bounding box center [171, 158] width 36 height 5
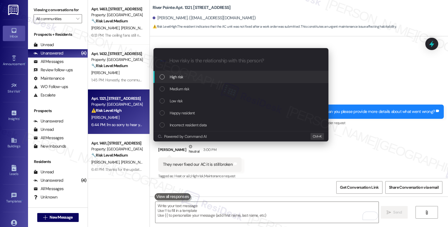
click at [166, 78] on div "High risk" at bounding box center [241, 77] width 164 height 6
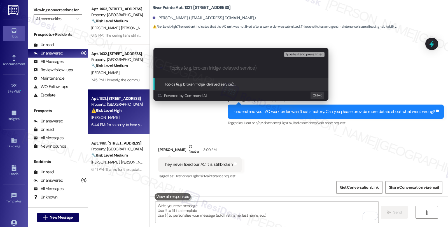
paste input "Follow up WO #281056 (AC)"
type input "Follow up WO #281056 (AC)"
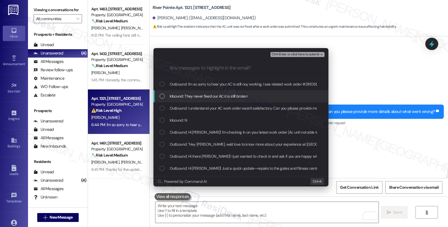
click at [227, 93] on span "Inbound: They never fixed our AC it is still broken" at bounding box center [209, 96] width 78 height 6
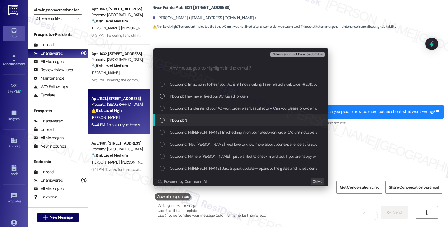
click at [224, 118] on div "Inbound: N" at bounding box center [241, 120] width 164 height 6
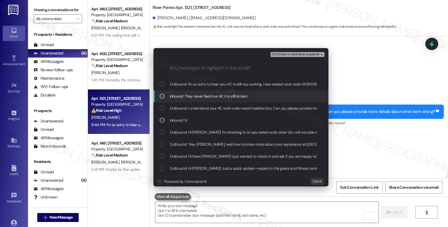
click at [302, 56] on span "Ctrl+Enter or click here to submit" at bounding box center [295, 55] width 48 height 4
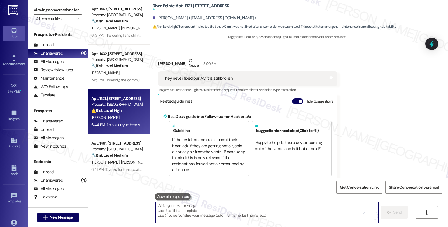
scroll to position [1213, 0]
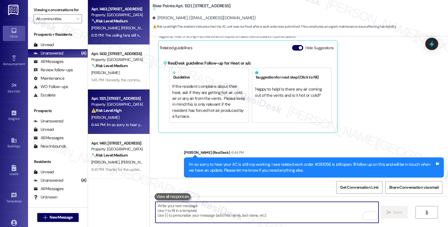
click at [125, 21] on strong "🔧 Risk Level: Medium" at bounding box center [109, 20] width 36 height 5
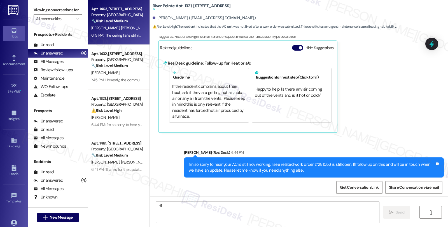
scroll to position [145, 0]
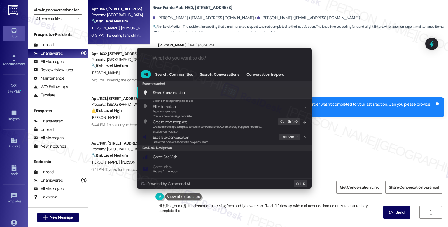
type textarea "Hi {{first_name}}, I understand the ceiling fans and light were not fixed. I'll…"
type input "m"
type textarea "Hi {{first_name}}, I understand the ceiling fans and light were not fixed. I'll…"
type input "mo"
type textarea "Hi {{first_name}}, I understand the ceiling fans and light were not fixed. I'll…"
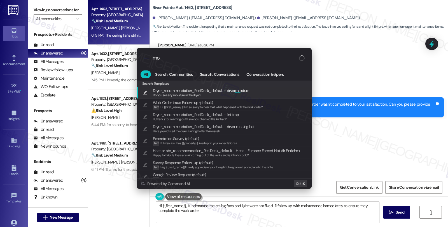
type input "mod"
type textarea "Hi {{first_name}}, I understand the ceiling fans and light were not fixed. I'll…"
type input "moda"
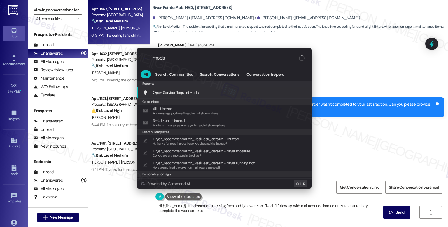
type textarea "Hi {{first_name}}, I understand the ceiling fans and light were not fixed. I'll…"
type input "modal"
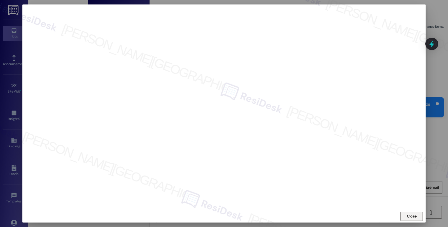
click at [414, 216] on span "Close" at bounding box center [411, 216] width 10 height 6
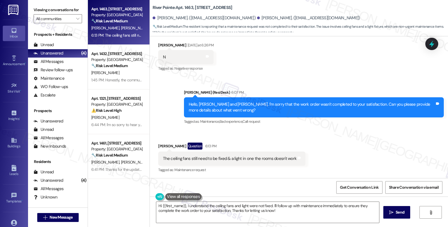
click at [158, 144] on div "Rashawn Cherry Question 6:13 PM" at bounding box center [231, 147] width 147 height 9
copy div "Rashawn"
click at [156, 206] on textarea "Hi {{first_name}}, I understand the ceiling fans and light were not fixed. I'll…" at bounding box center [267, 212] width 223 height 21
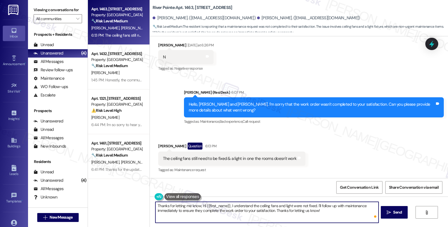
paste textarea "Rashawn"
drag, startPoint x: 308, startPoint y: 206, endPoint x: 339, endPoint y: 216, distance: 32.0
click at [339, 216] on textarea "Thanks for letting me know, Rashawn, and I'm sorry to hear ceiling fans and lig…" at bounding box center [266, 212] width 223 height 21
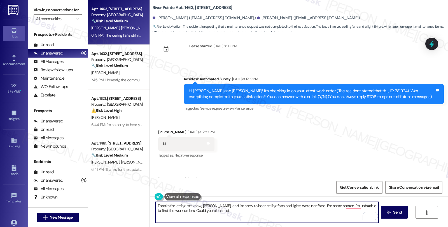
scroll to position [0, 0]
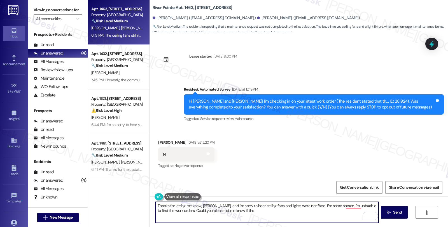
click at [202, 210] on textarea "Thanks for letting me know, Rashawn, and I'm sorry to hear ceiling fans and lig…" at bounding box center [266, 212] width 223 height 21
click at [309, 210] on textarea "Thanks for letting me know, Rashawn, and I'm sorry to hear ceiling fans and lig…" at bounding box center [266, 212] width 223 height 21
type textarea "Thanks for letting me know, Rashawn, and I'm sorry to hear ceiling fans and lig…"
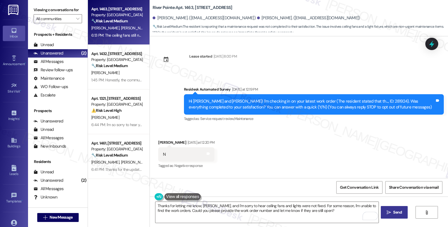
click at [388, 213] on icon "" at bounding box center [388, 212] width 4 height 4
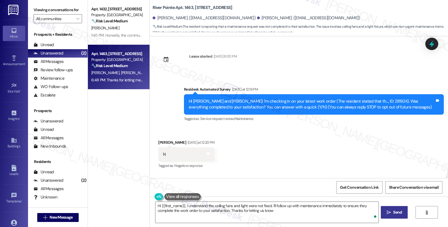
type textarea "Hi {{first_name}}, I understand the ceiling fans and light were not fixed. I'll…"
click at [365, 185] on span "Get Conversation Link" at bounding box center [359, 188] width 39 height 6
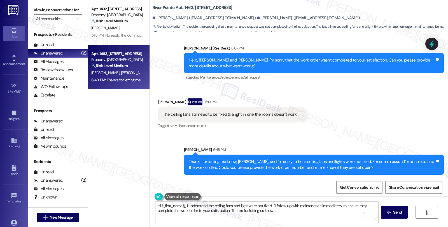
scroll to position [190, 0]
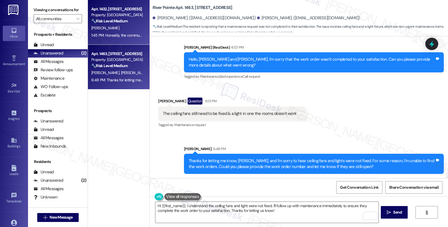
click at [118, 20] on strong "🔧 Risk Level: Medium" at bounding box center [109, 20] width 36 height 5
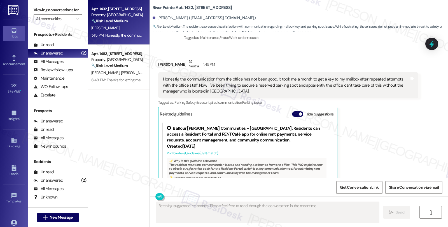
scroll to position [443, 0]
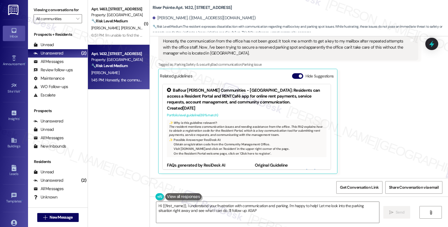
type textarea "Hi {{first_name}}, I understand your frustration with communication and parking…"
